Goal: Navigation & Orientation: Find specific page/section

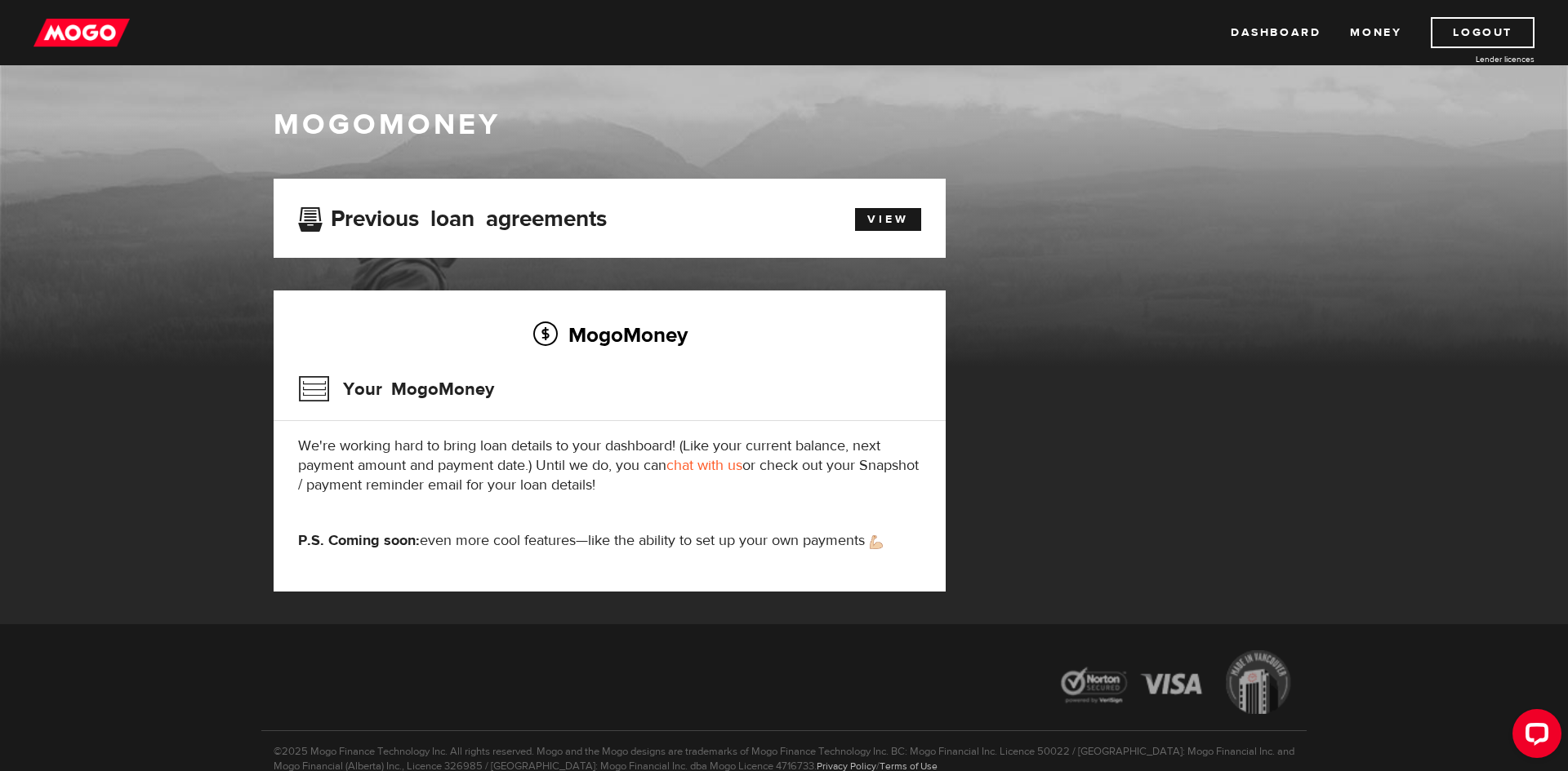
scroll to position [2, 0]
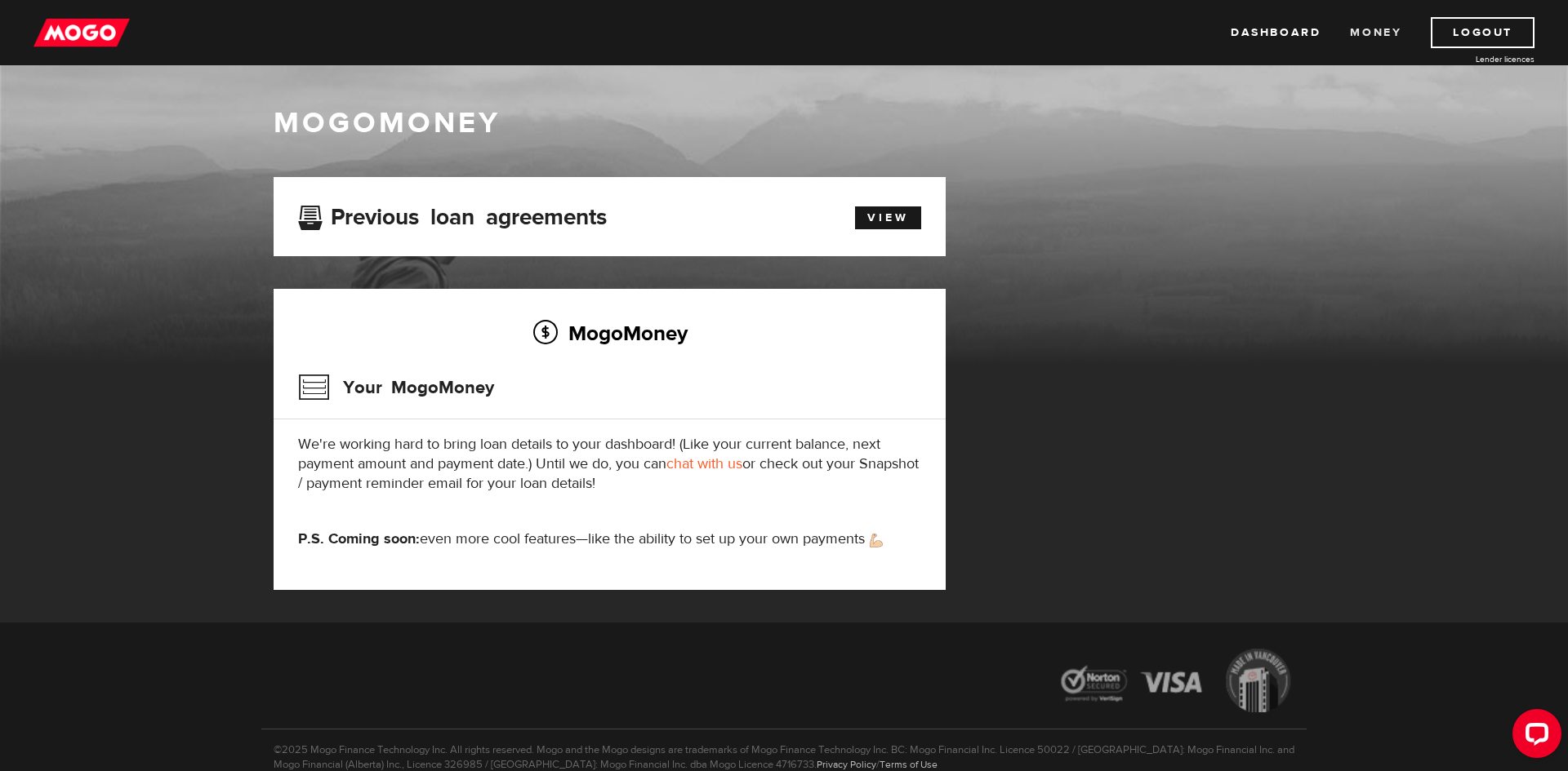
click at [1365, 25] on link "Money" at bounding box center [1375, 32] width 51 height 31
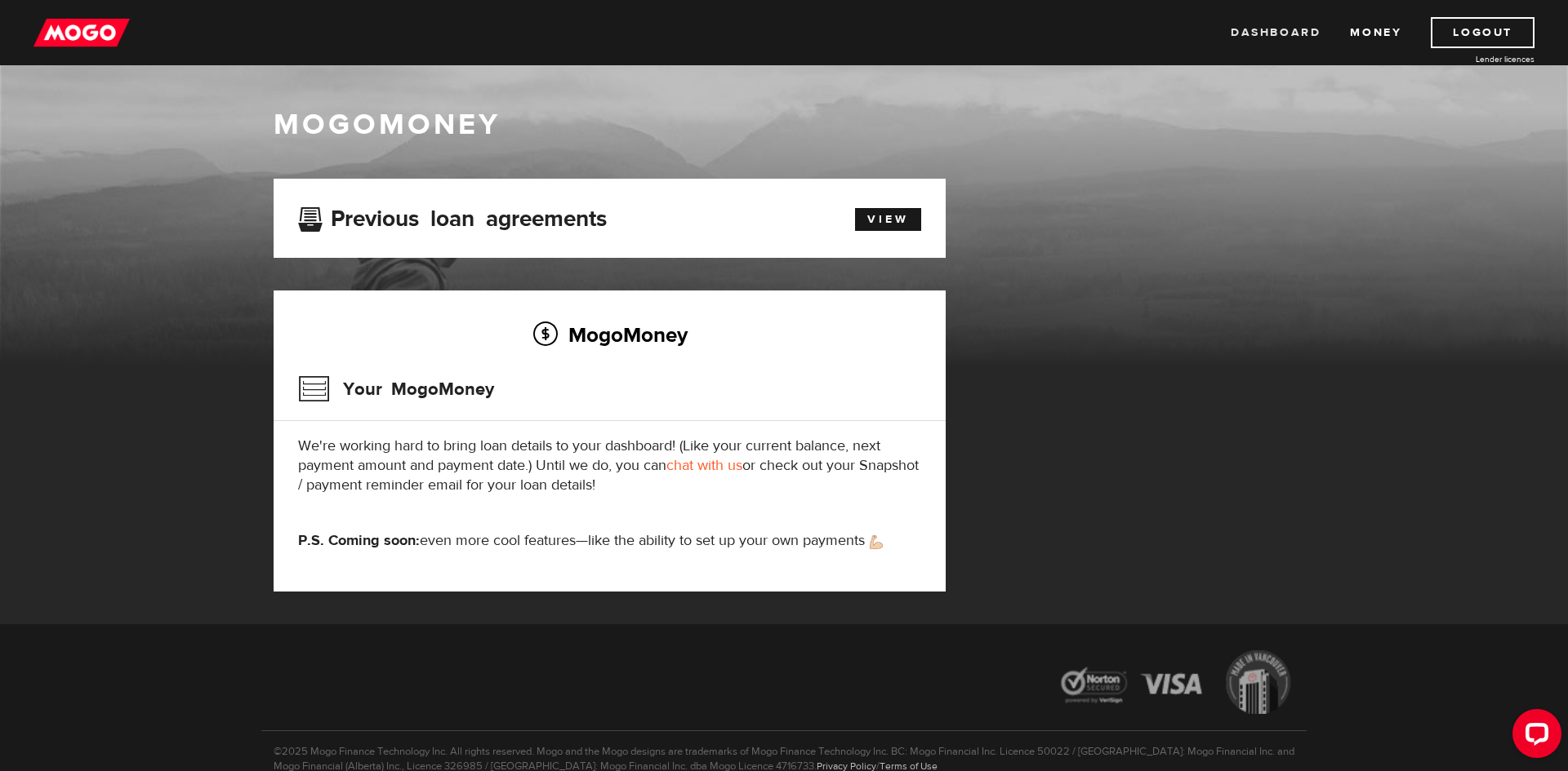
click at [1283, 41] on link "Dashboard" at bounding box center [1275, 32] width 90 height 31
click at [1541, 738] on div "Open LiveChat chat widget" at bounding box center [1537, 733] width 28 height 28
